Goal: Task Accomplishment & Management: Complete application form

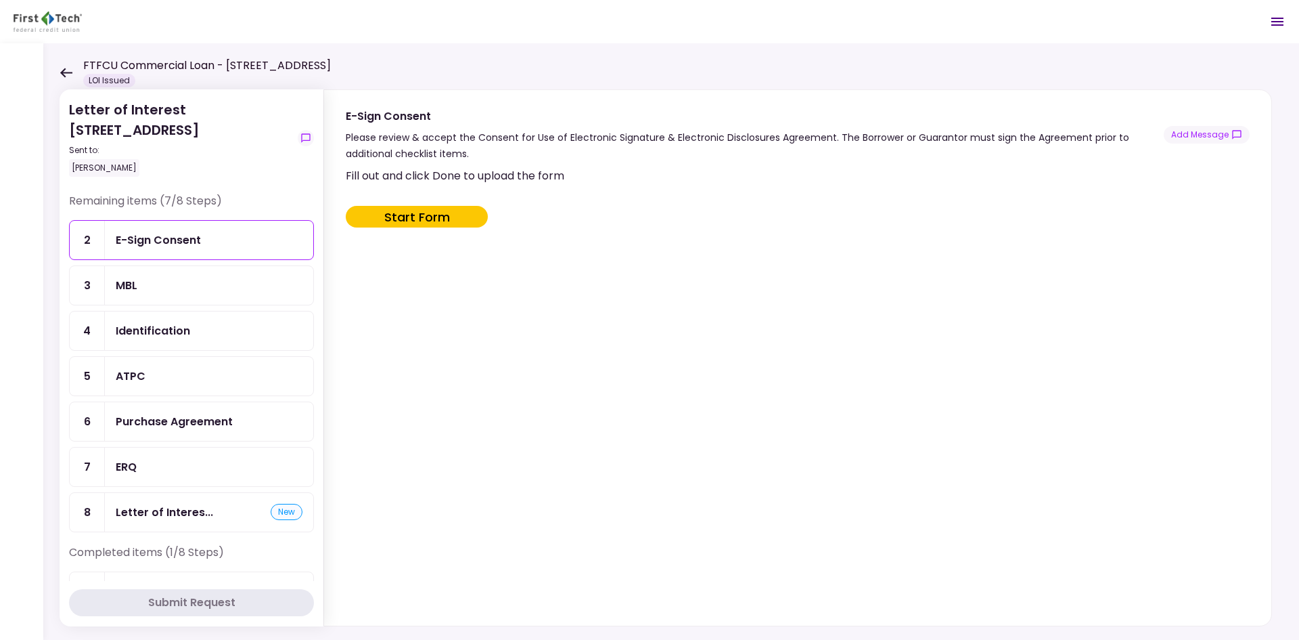
click at [67, 68] on icon at bounding box center [66, 73] width 13 height 10
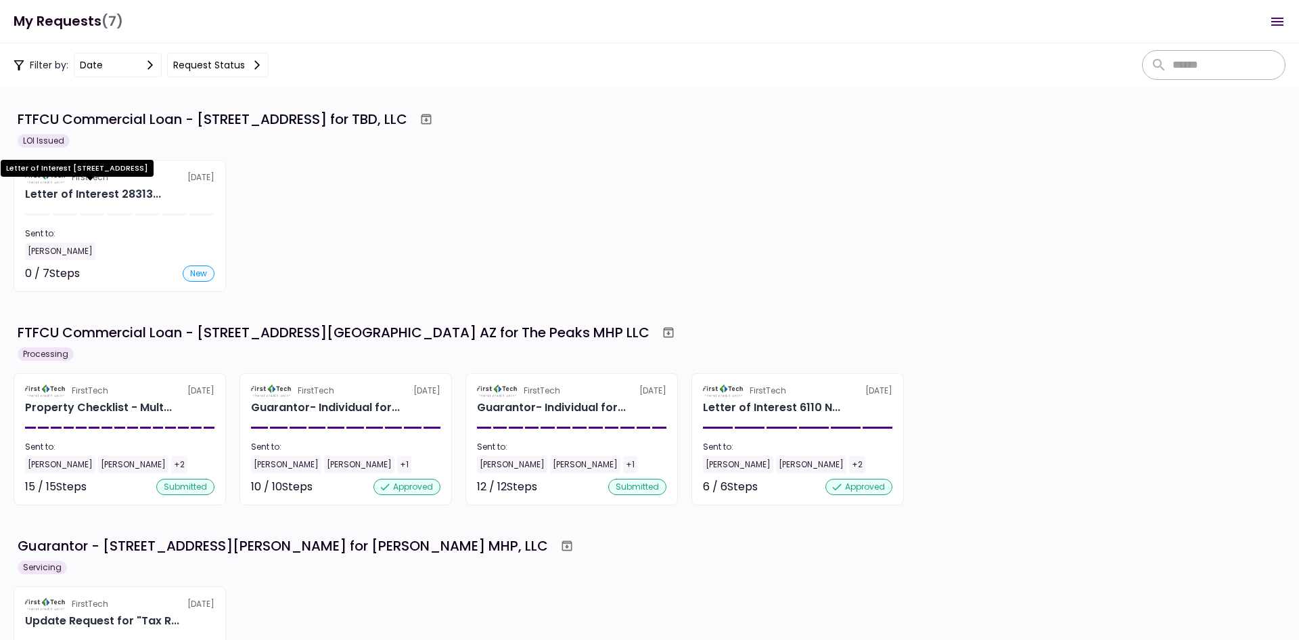
click at [77, 195] on div "Letter of Interest 28313..." at bounding box center [93, 194] width 136 height 16
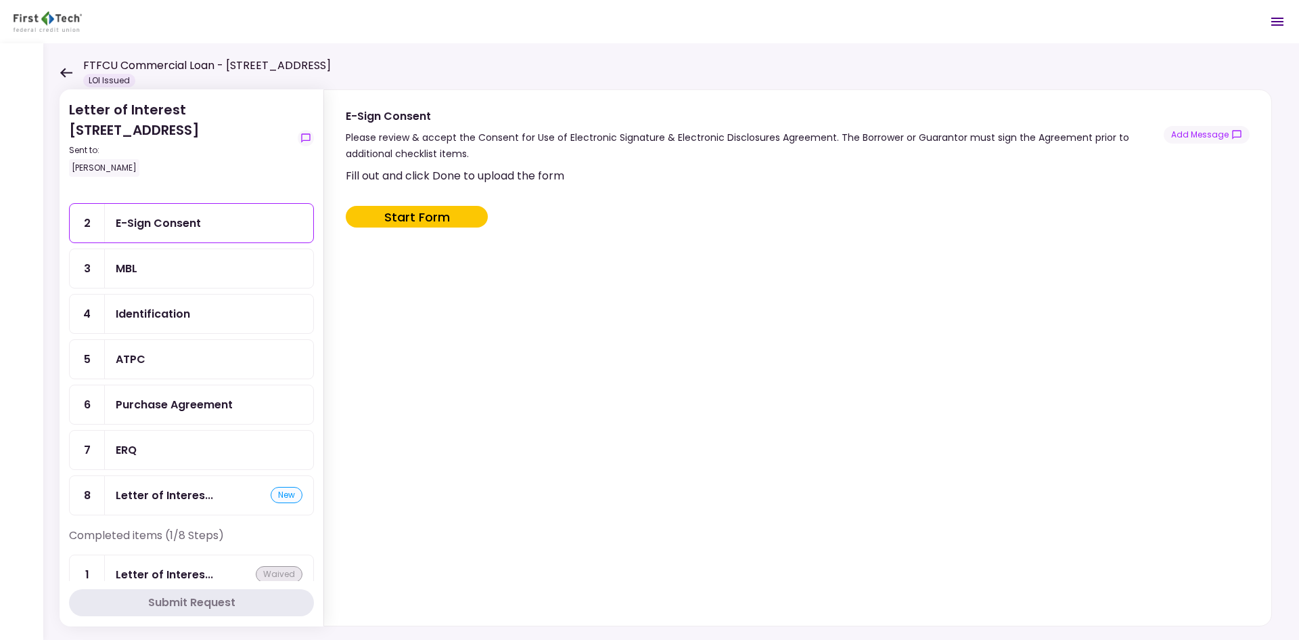
scroll to position [43, 0]
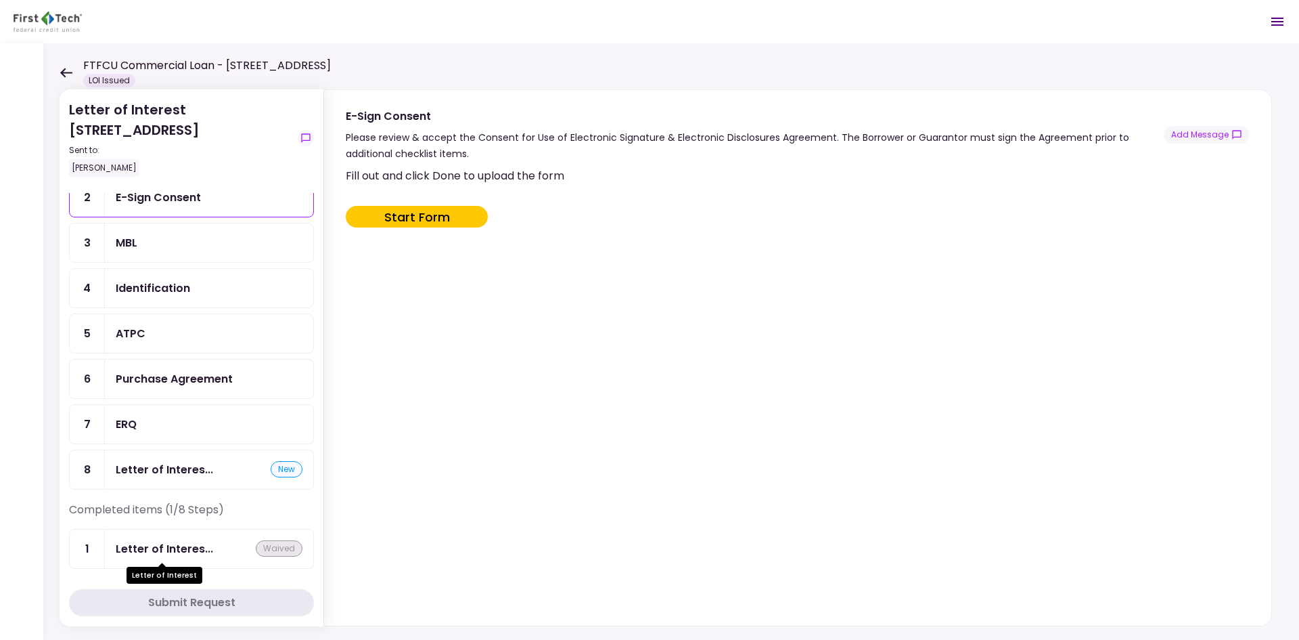
click at [180, 543] on div "Letter of Interes..." at bounding box center [164, 548] width 97 height 17
click at [171, 545] on div "Letter of Interes..." at bounding box center [164, 548] width 97 height 17
click at [416, 214] on button "Start Form" at bounding box center [417, 217] width 142 height 22
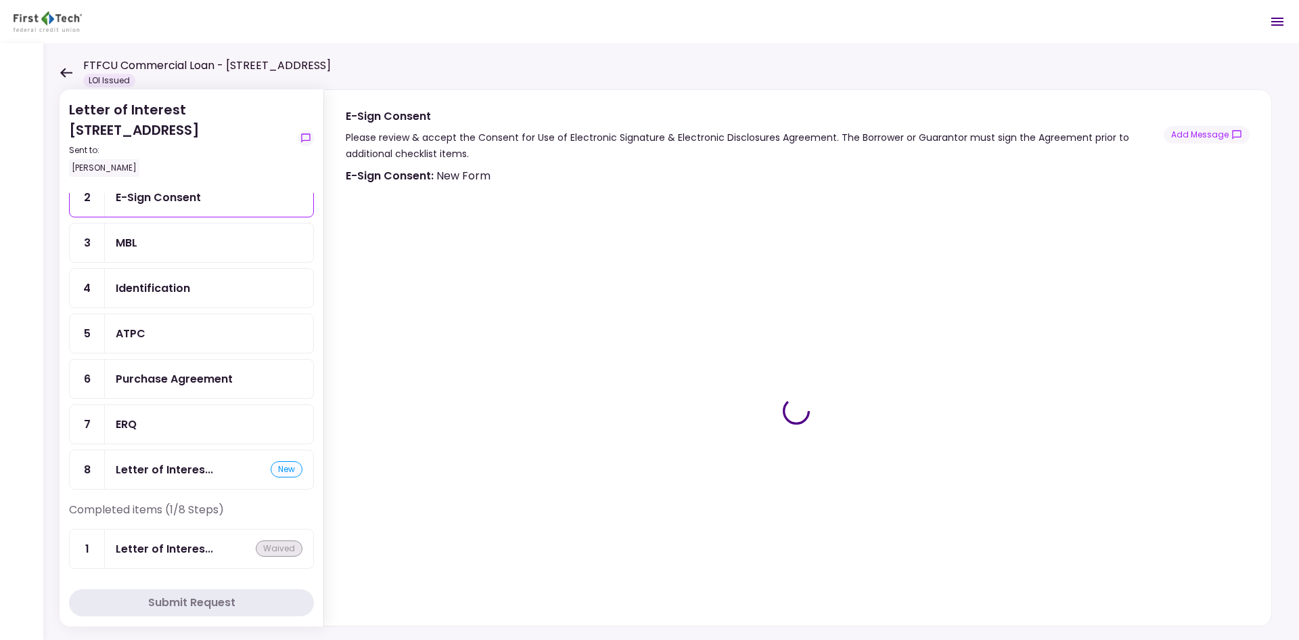
type input "***"
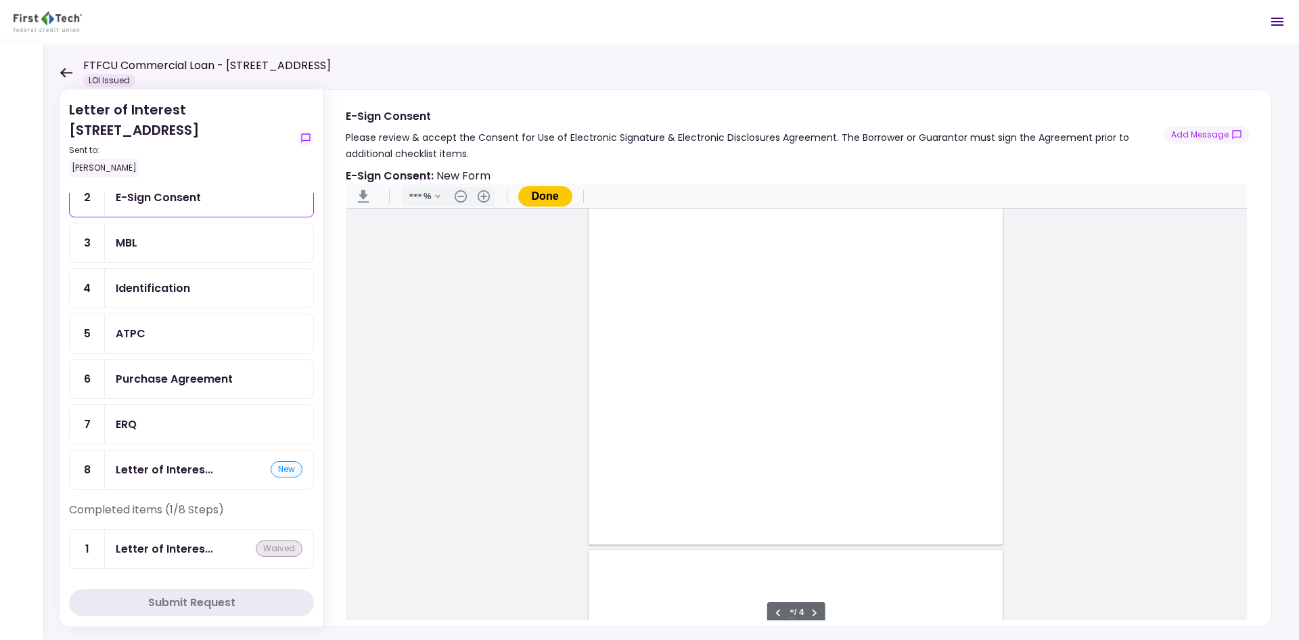
type input "*"
click at [612, 416] on div "Sign here" at bounding box center [796, 411] width 414 height 536
click at [614, 424] on div "Document Content" at bounding box center [618, 423] width 11 height 11
click at [656, 472] on div "Sign here" at bounding box center [662, 471] width 35 height 14
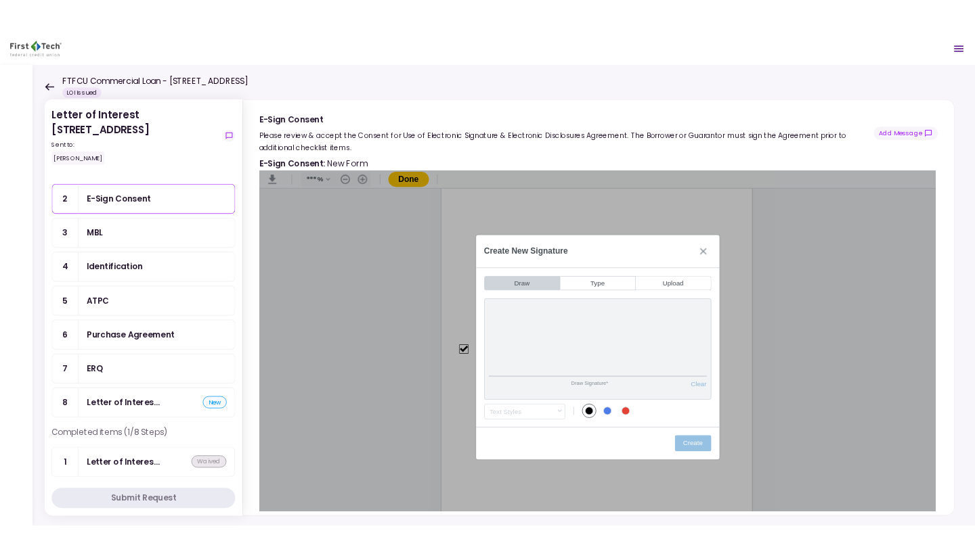
scroll to position [37, 0]
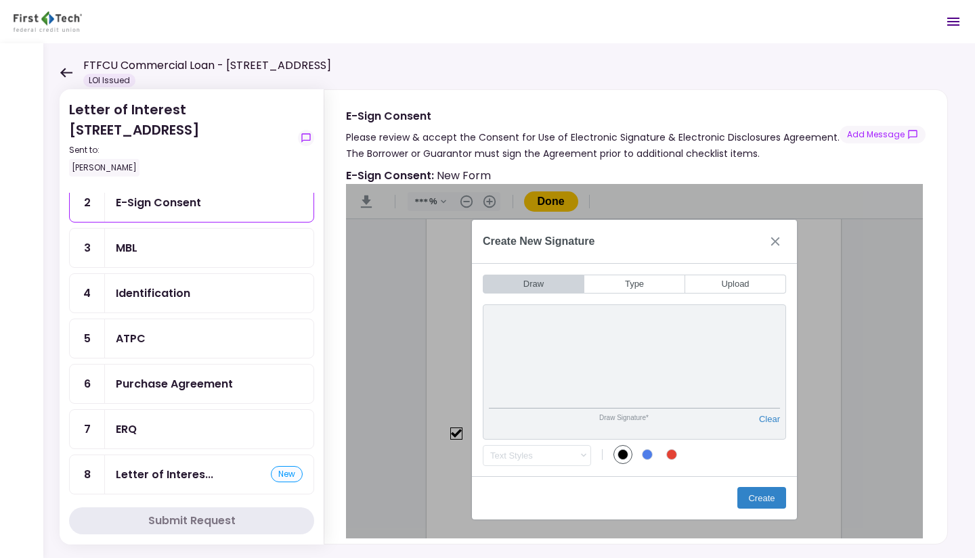
click at [763, 497] on button "Create" at bounding box center [761, 498] width 49 height 22
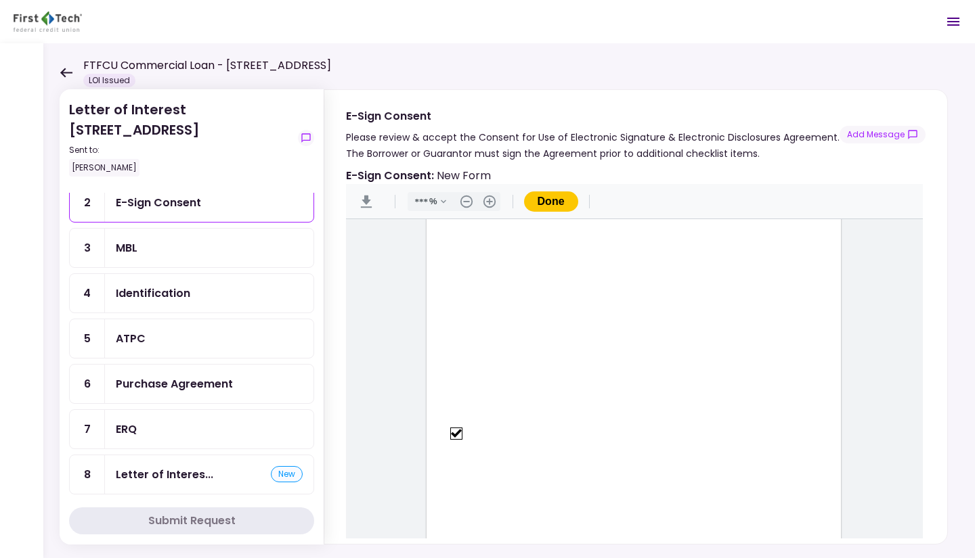
click at [564, 186] on div ".cls-1{fill:#abb0c4;} icon - header - download *** % .cls-1{fill:#abb0c4;} icon…" at bounding box center [634, 201] width 577 height 35
click at [554, 202] on button "Done" at bounding box center [551, 202] width 54 height 20
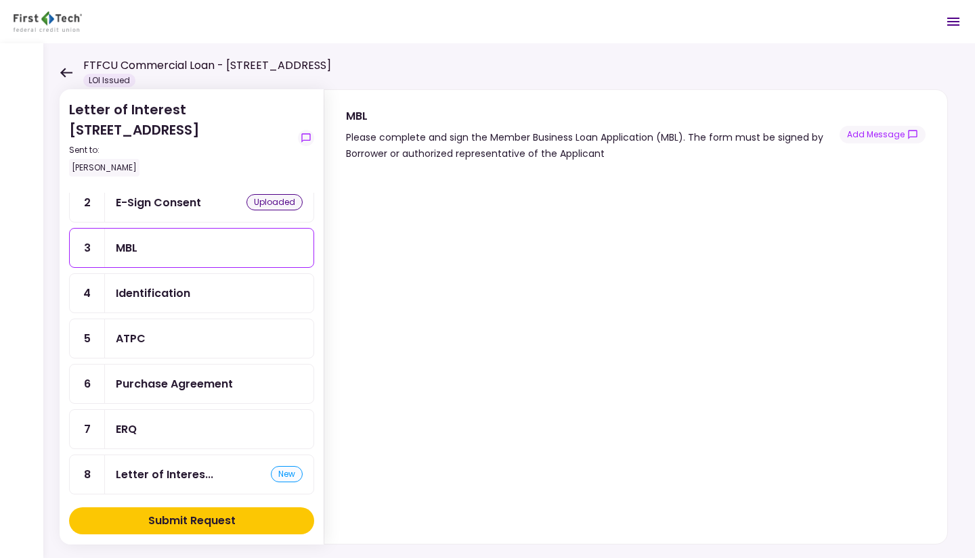
click at [186, 298] on div "Identification" at bounding box center [153, 293] width 74 height 17
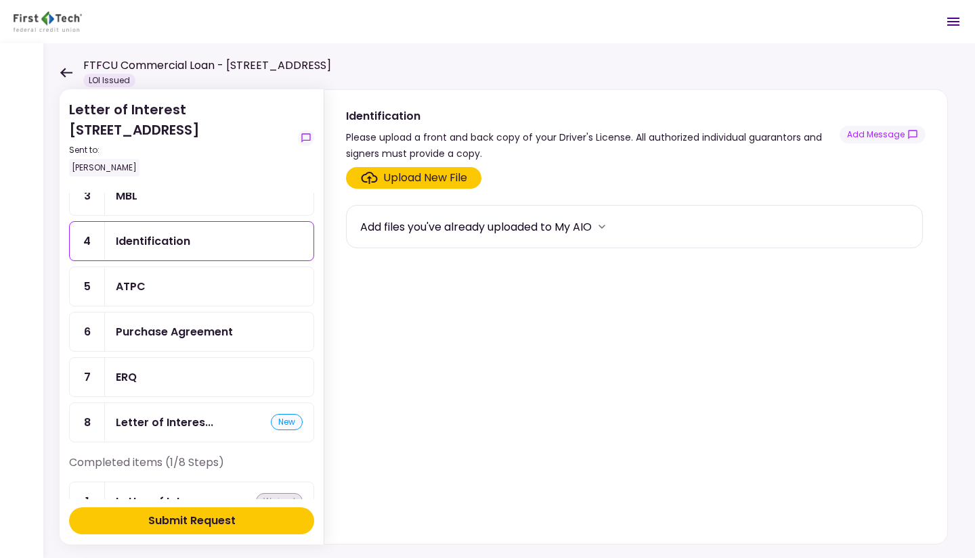
scroll to position [105, 0]
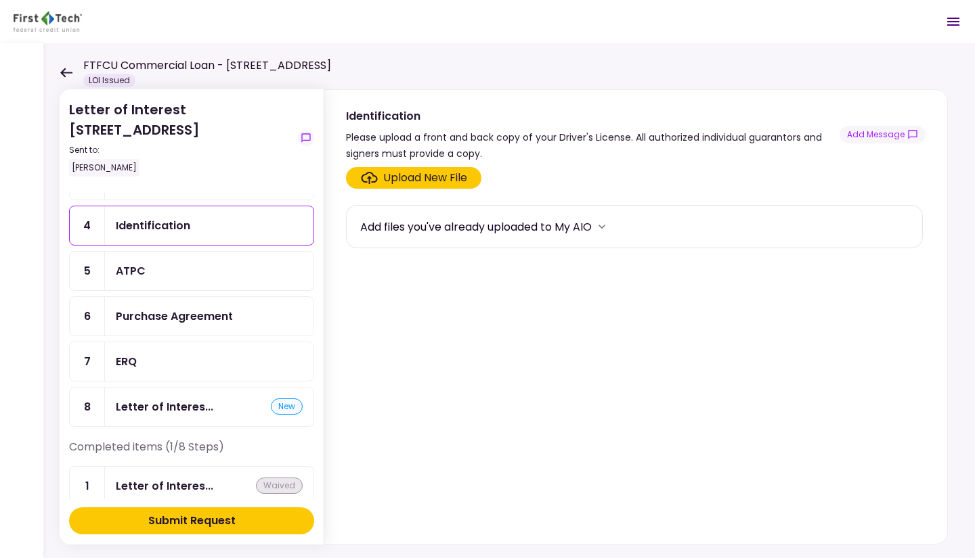
click at [182, 270] on div "ATPC" at bounding box center [209, 271] width 187 height 17
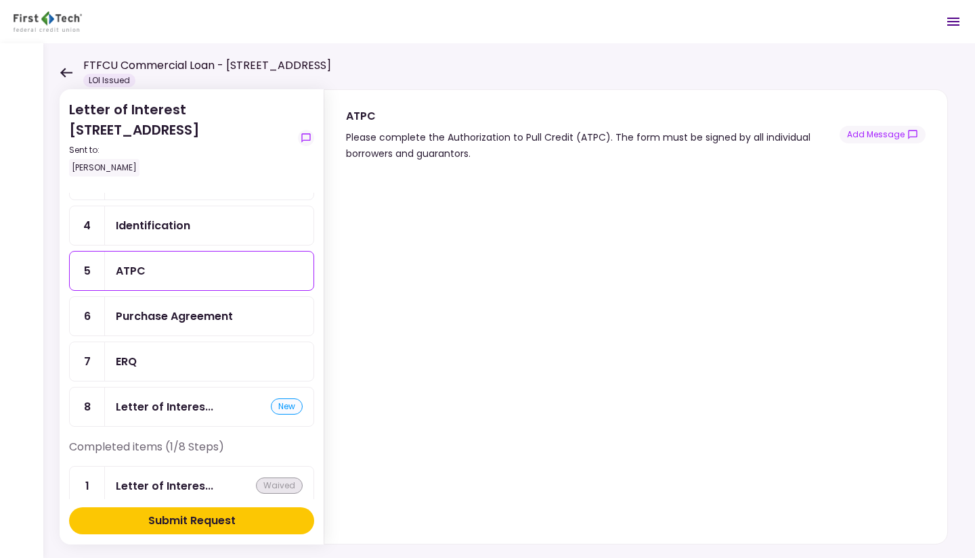
click at [165, 311] on div "Purchase Agreement" at bounding box center [174, 316] width 117 height 17
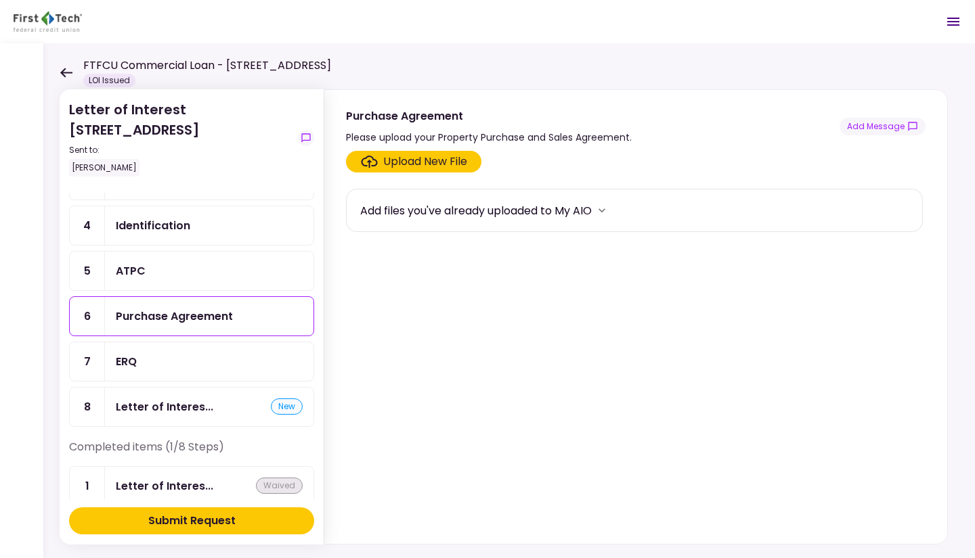
click at [128, 353] on div "ERQ" at bounding box center [126, 361] width 21 height 17
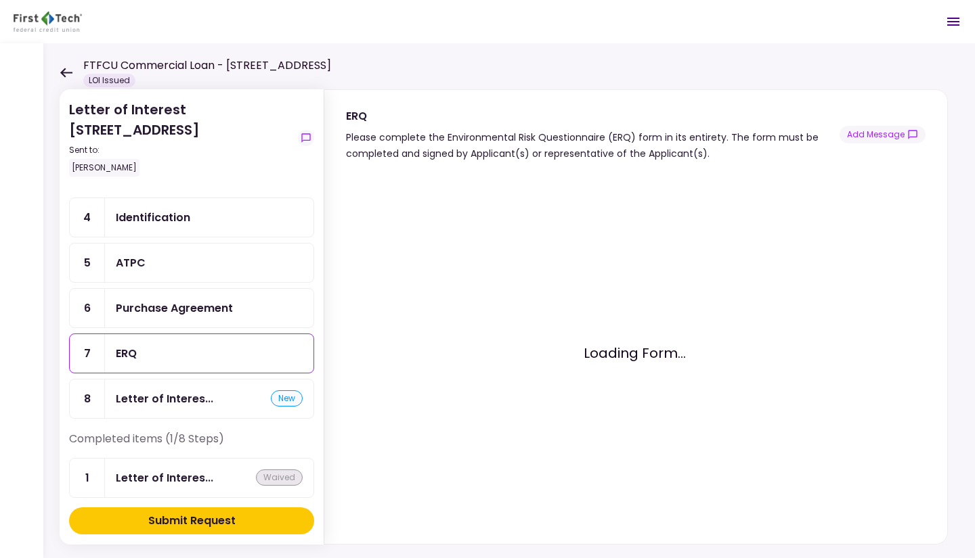
scroll to position [118, 0]
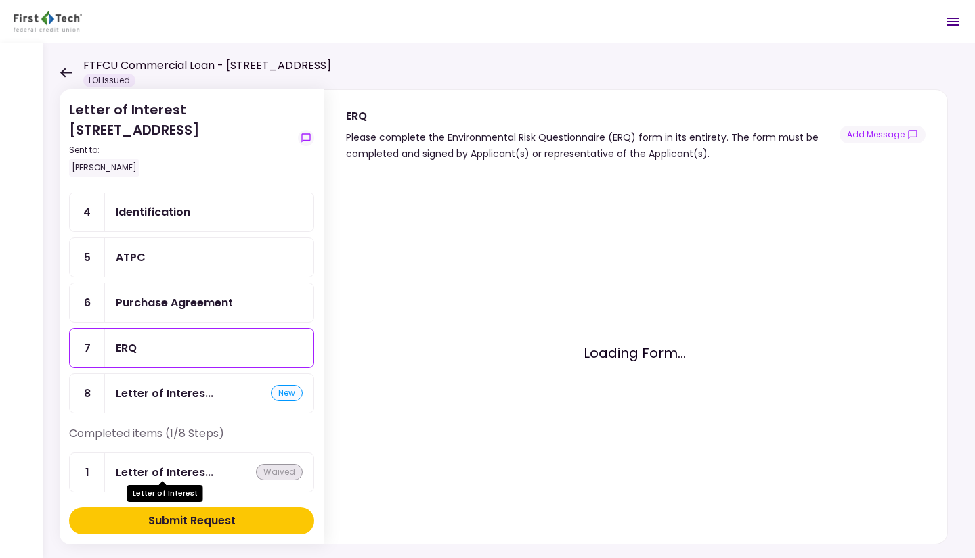
click at [160, 467] on div "Letter of Interes..." at bounding box center [164, 472] width 97 height 17
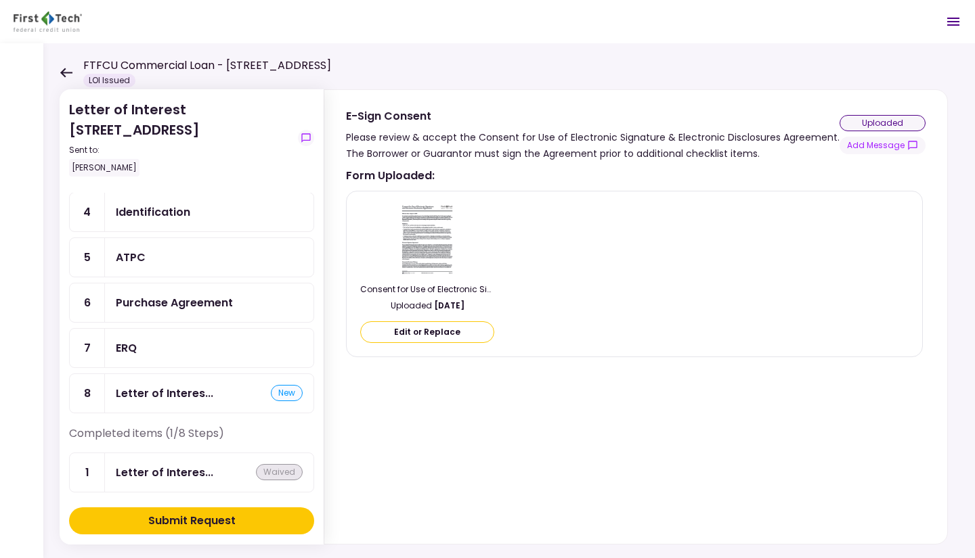
click at [422, 246] on img at bounding box center [427, 238] width 57 height 73
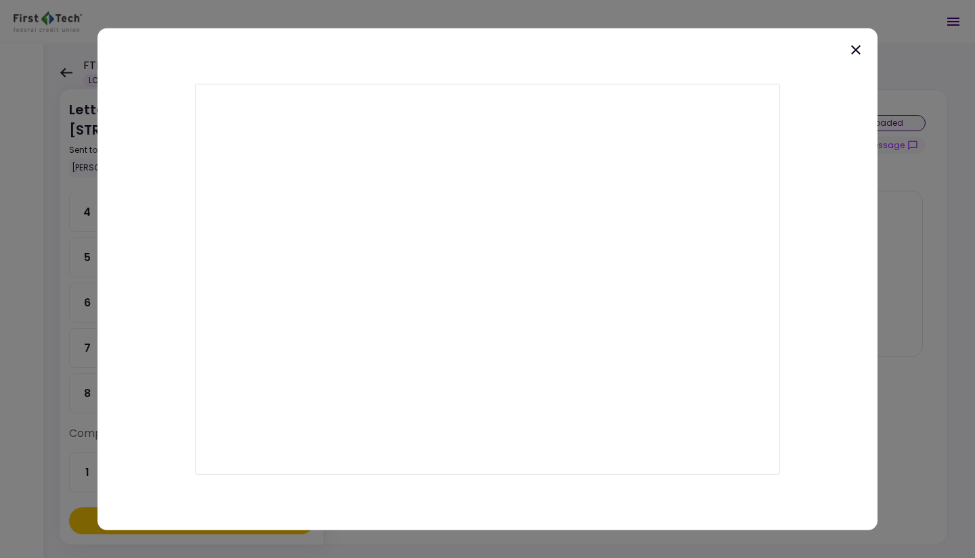
click at [868, 49] on div at bounding box center [487, 279] width 780 height 503
click at [861, 51] on icon at bounding box center [855, 49] width 16 height 16
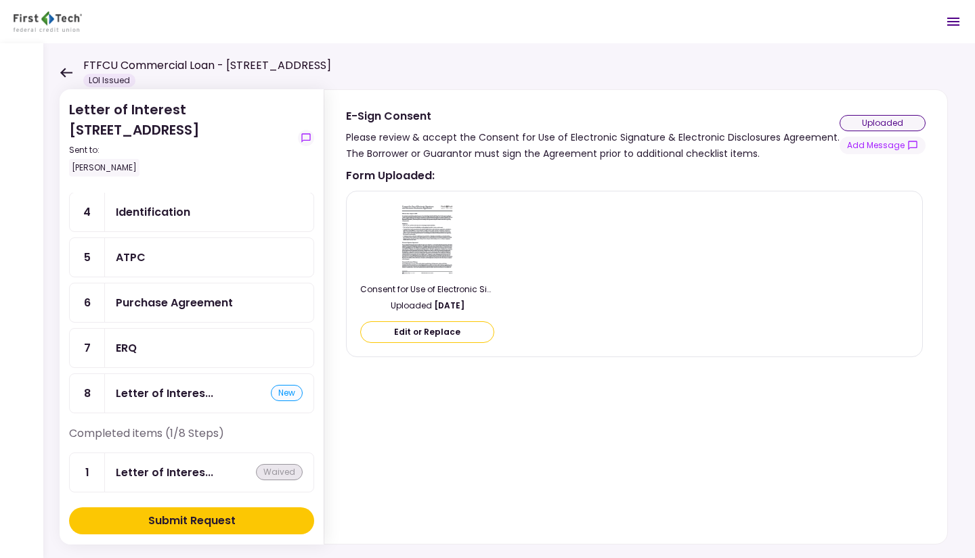
click at [155, 467] on div "Letter of Interes..." at bounding box center [164, 472] width 97 height 17
click at [118, 469] on div "Letter of Interes..." at bounding box center [164, 472] width 97 height 17
click at [101, 465] on div "1" at bounding box center [87, 472] width 35 height 39
click at [87, 467] on div "1" at bounding box center [87, 472] width 35 height 39
click at [67, 69] on icon at bounding box center [66, 73] width 13 height 10
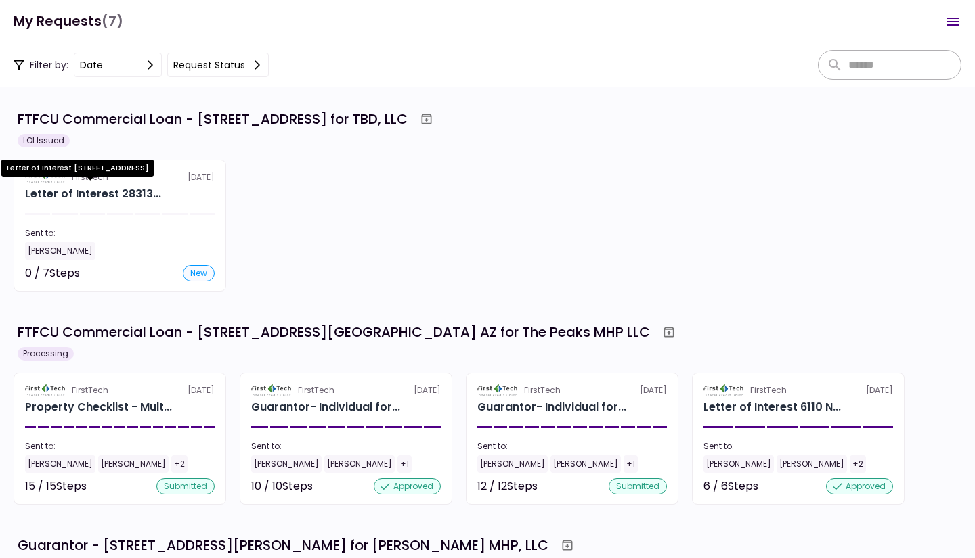
click at [139, 187] on div "Letter of Interest 28313..." at bounding box center [93, 194] width 136 height 16
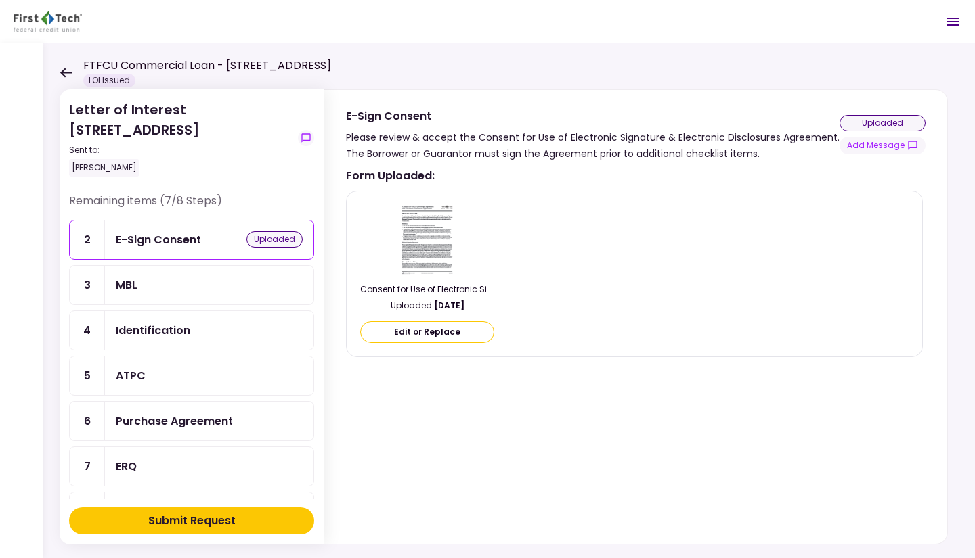
click at [183, 327] on div "Identification" at bounding box center [153, 330] width 74 height 17
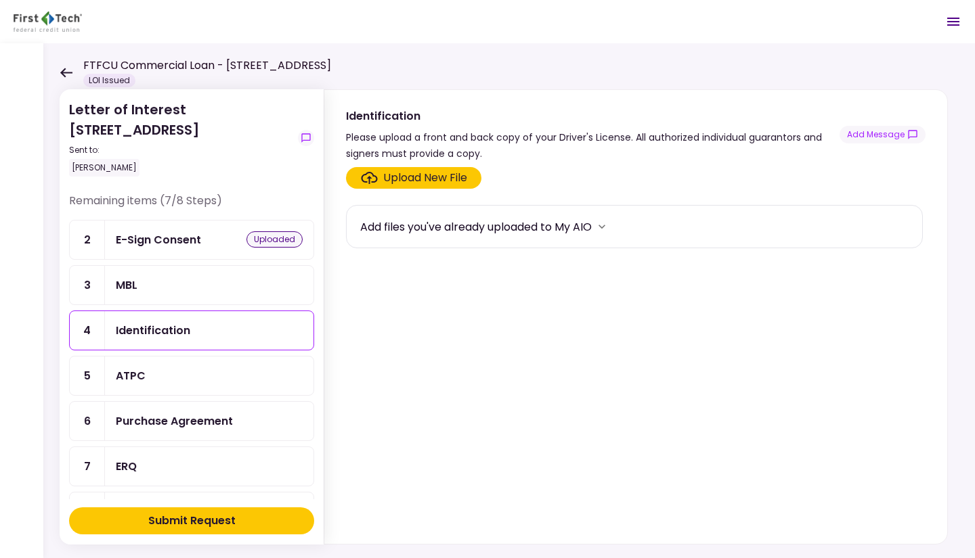
click at [69, 69] on icon at bounding box center [66, 73] width 13 height 10
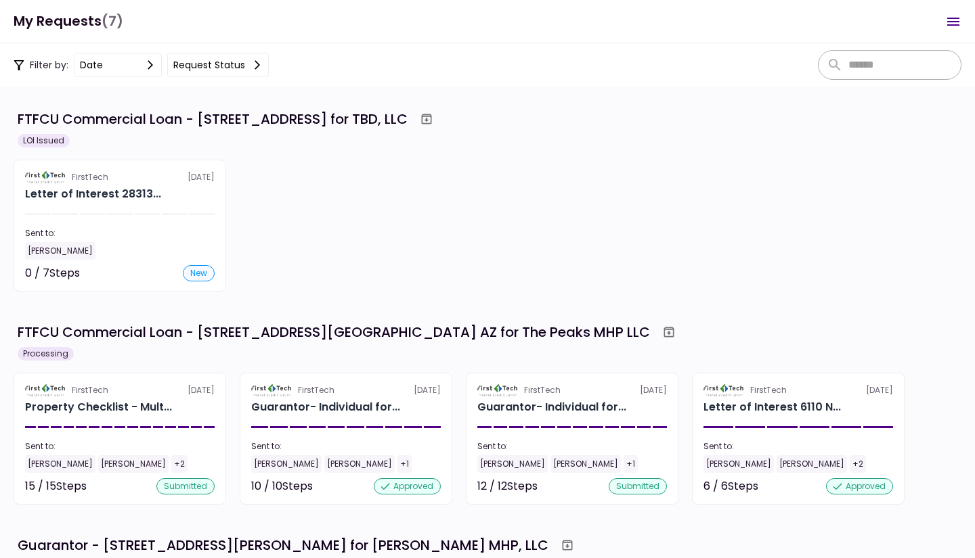
click at [112, 183] on section "FirstTech [DATE] Letter of Interest 28313... Sent to: [PERSON_NAME] 0 / 7 Steps…" at bounding box center [120, 226] width 213 height 132
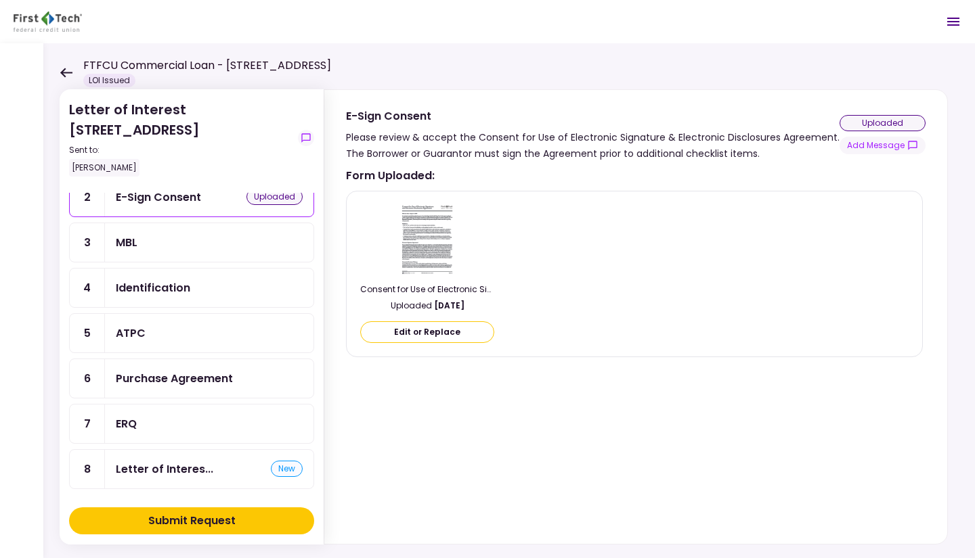
scroll to position [118, 0]
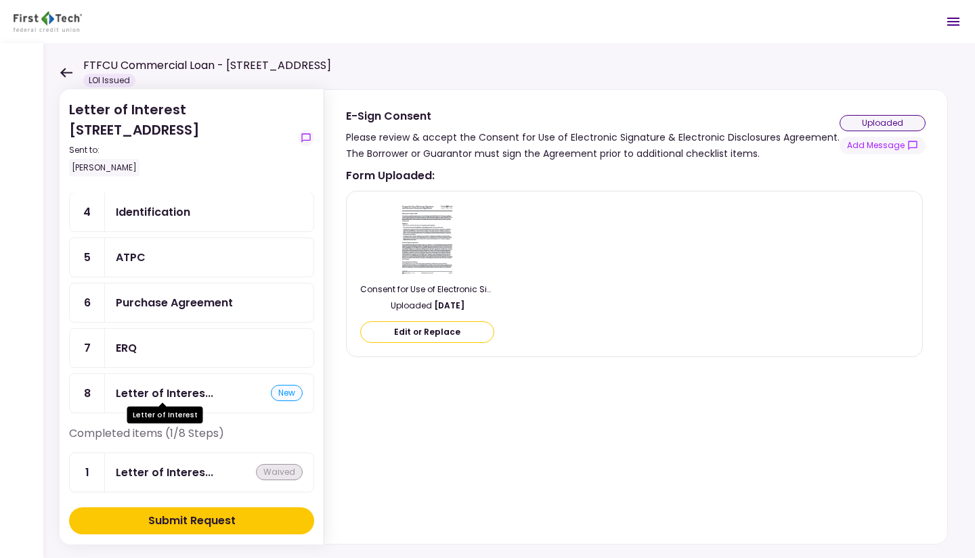
click at [171, 385] on div "Letter of Interes..." at bounding box center [164, 393] width 97 height 17
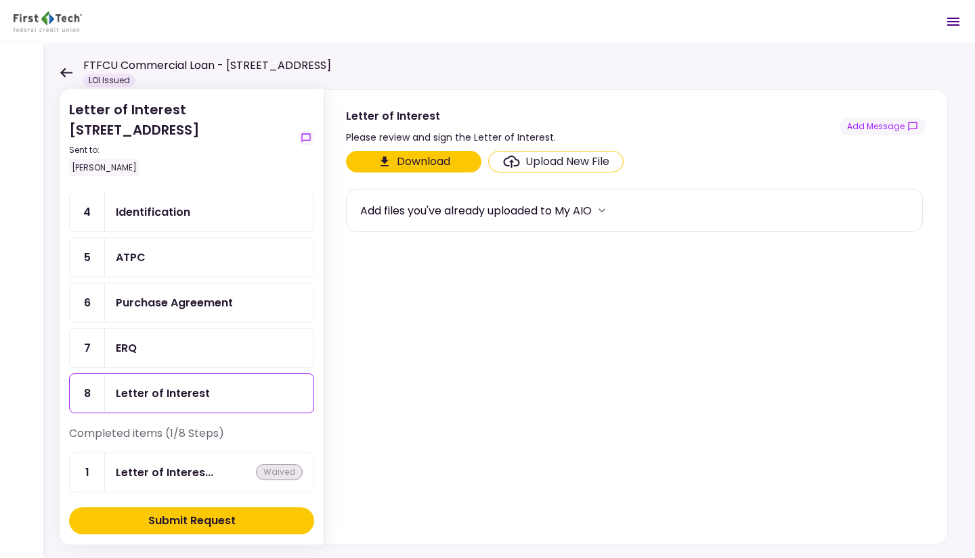
click at [198, 394] on div "Letter of Interest" at bounding box center [163, 393] width 94 height 17
click at [395, 162] on button "Download" at bounding box center [413, 162] width 135 height 22
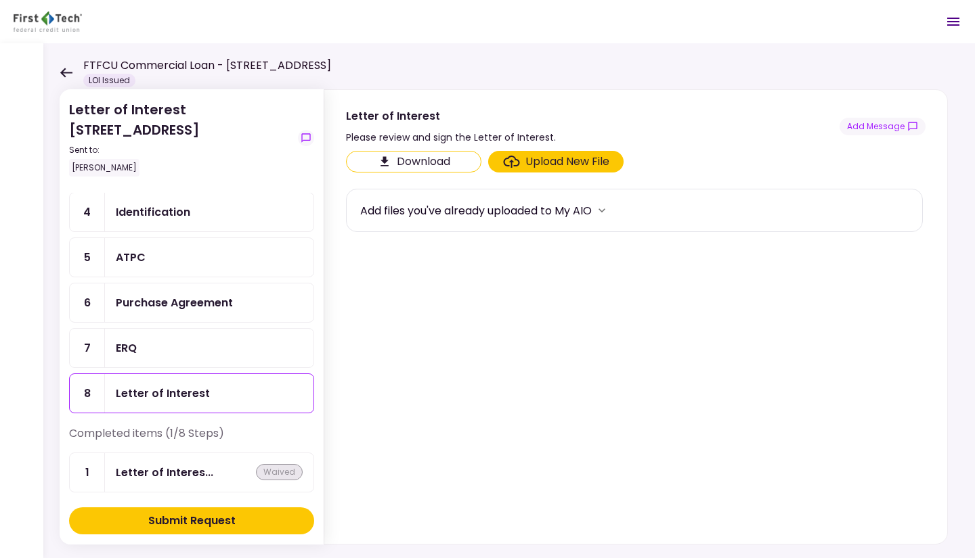
drag, startPoint x: 856, startPoint y: 292, endPoint x: 811, endPoint y: 334, distance: 61.8
click at [856, 293] on section "Download Upload New File Add files you've already uploaded to My AIO" at bounding box center [635, 345] width 579 height 388
